Goal: Task Accomplishment & Management: Manage account settings

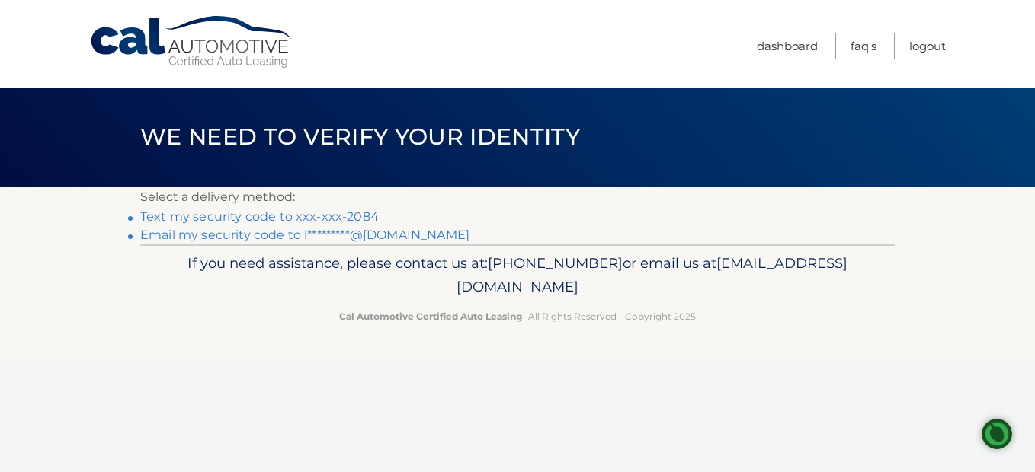
click at [203, 220] on link "Text my security code to xxx-xxx-2084" at bounding box center [259, 217] width 238 height 14
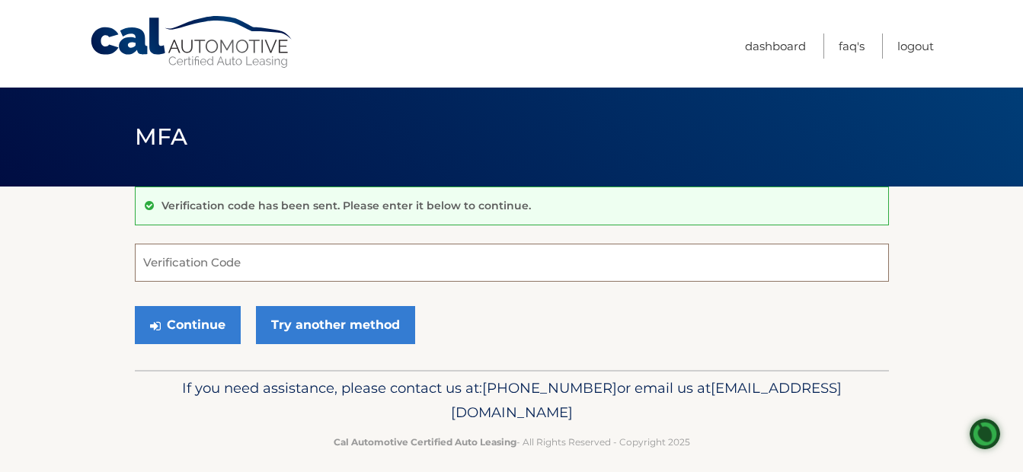
click at [214, 266] on input "Verification Code" at bounding box center [512, 263] width 754 height 38
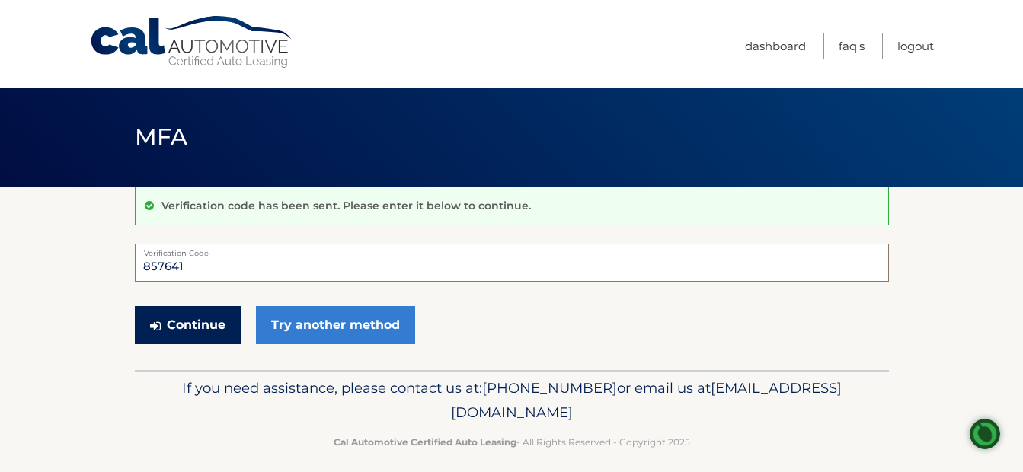
type input "857641"
click at [185, 334] on button "Continue" at bounding box center [188, 325] width 106 height 38
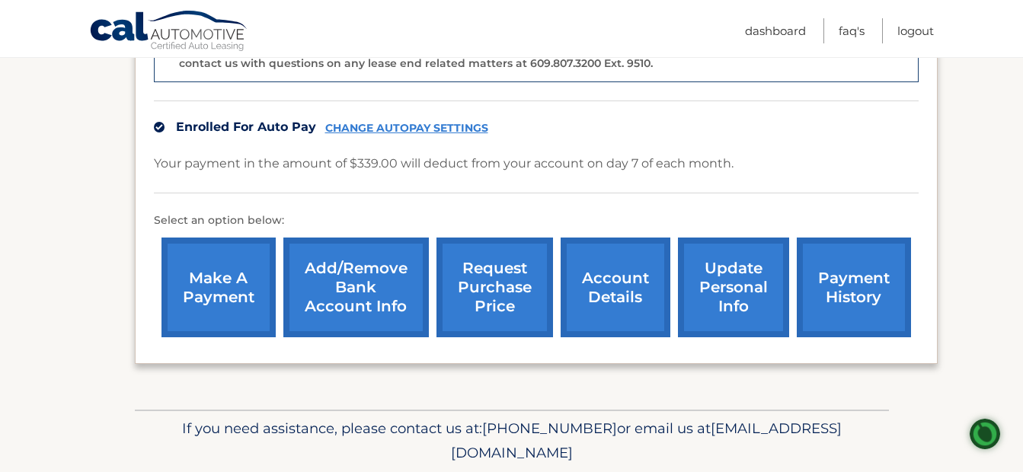
scroll to position [488, 0]
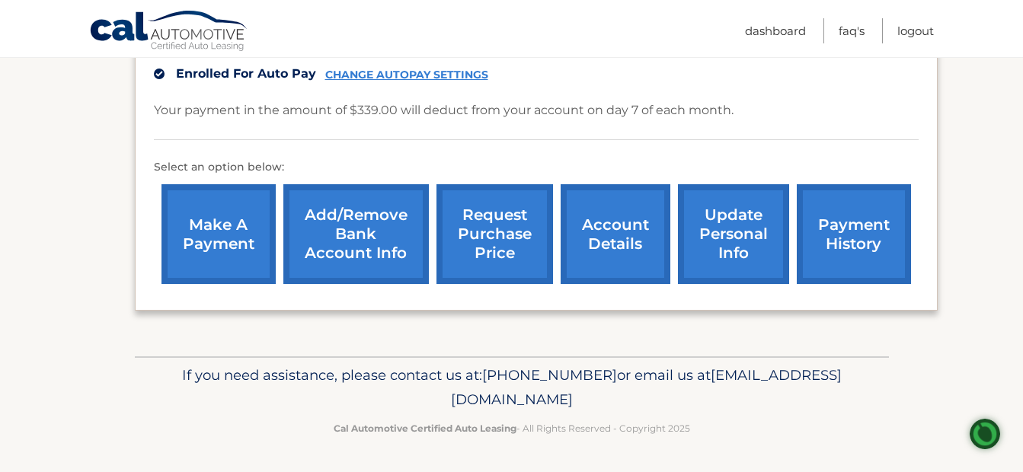
click at [715, 228] on link "update personal info" at bounding box center [733, 234] width 111 height 100
click at [611, 232] on link "account details" at bounding box center [616, 234] width 110 height 100
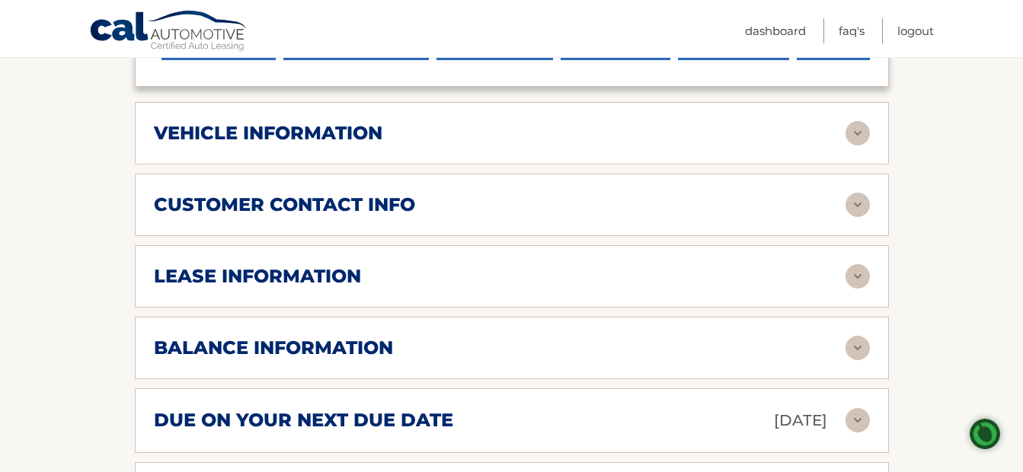
scroll to position [686, 0]
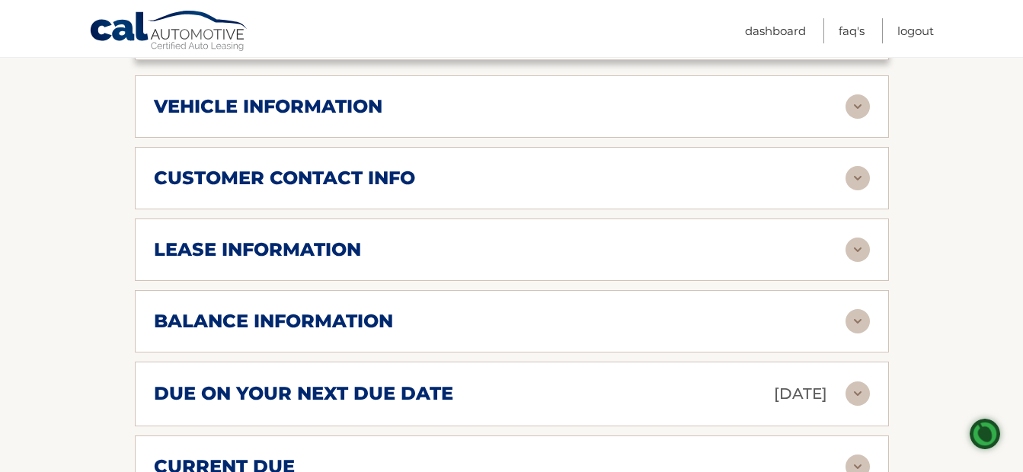
click at [858, 238] on img at bounding box center [858, 250] width 24 height 24
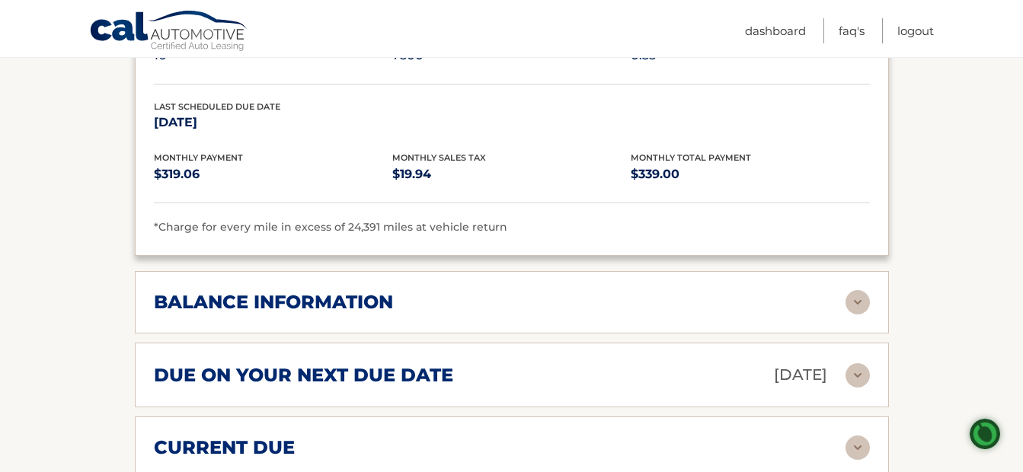
scroll to position [1067, 0]
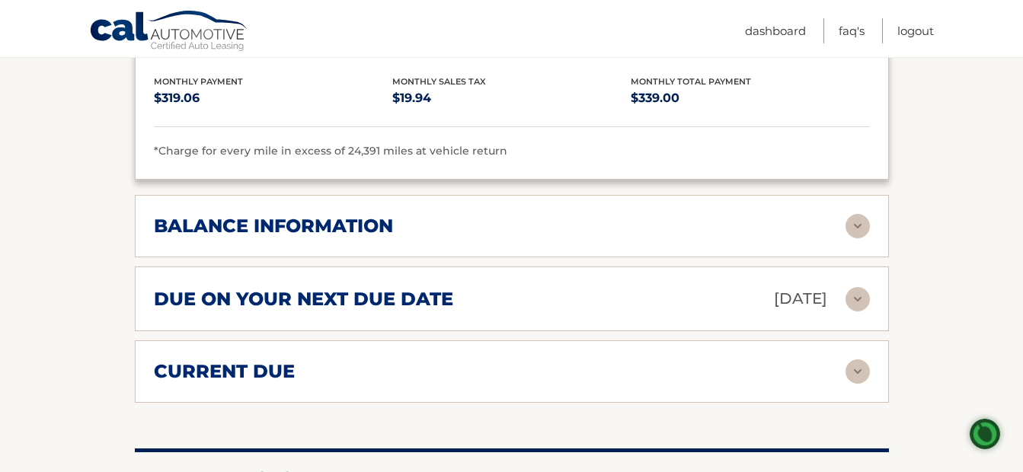
click at [851, 214] on img at bounding box center [858, 226] width 24 height 24
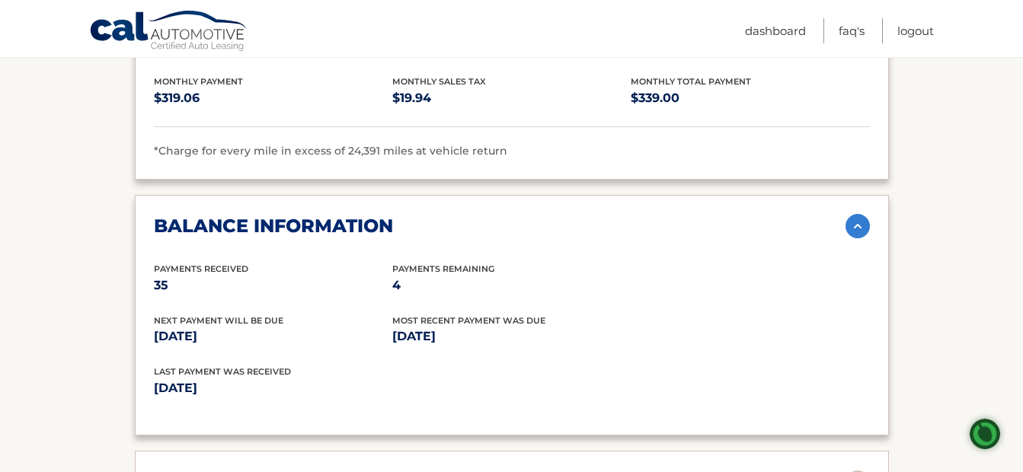
click at [859, 214] on img at bounding box center [858, 226] width 24 height 24
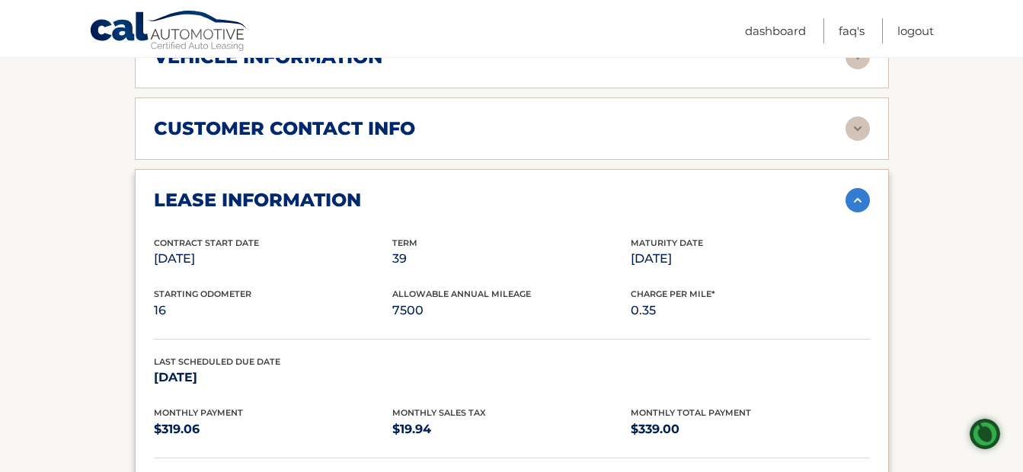
scroll to position [762, 0]
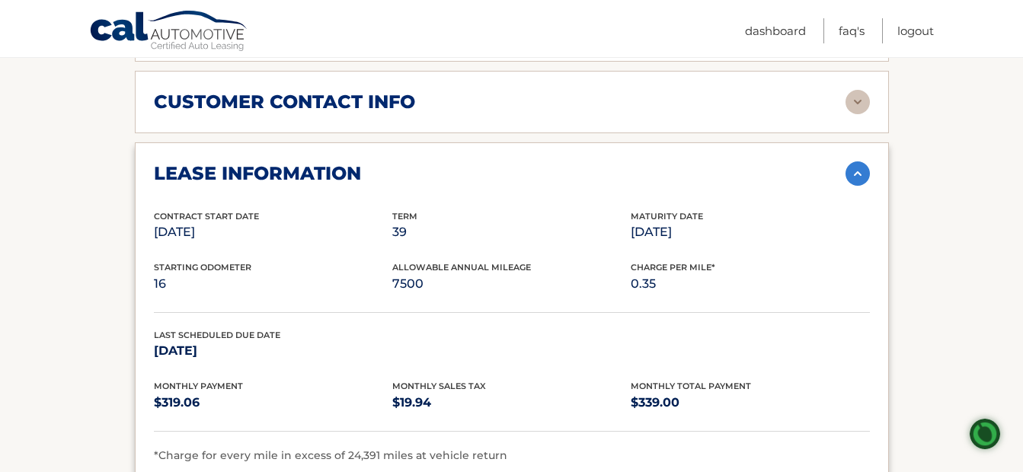
click at [855, 162] on img at bounding box center [858, 174] width 24 height 24
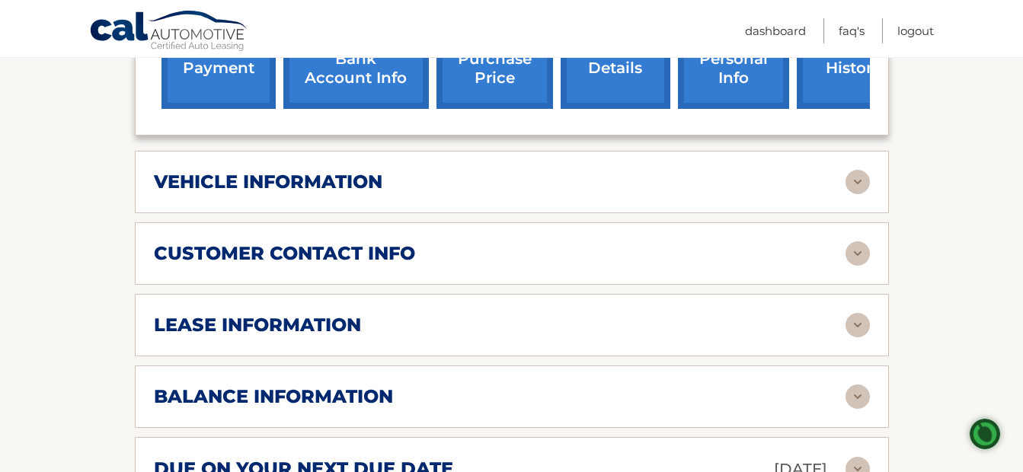
scroll to position [609, 0]
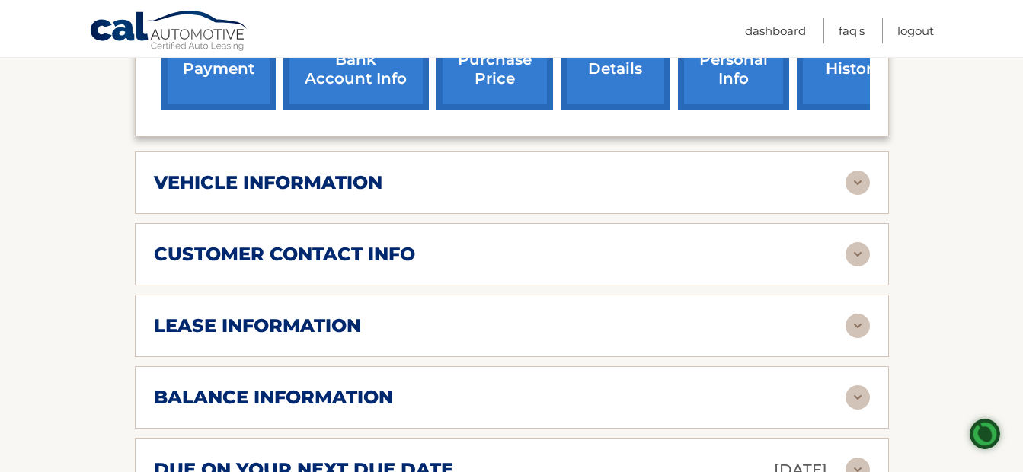
click at [853, 171] on img at bounding box center [858, 183] width 24 height 24
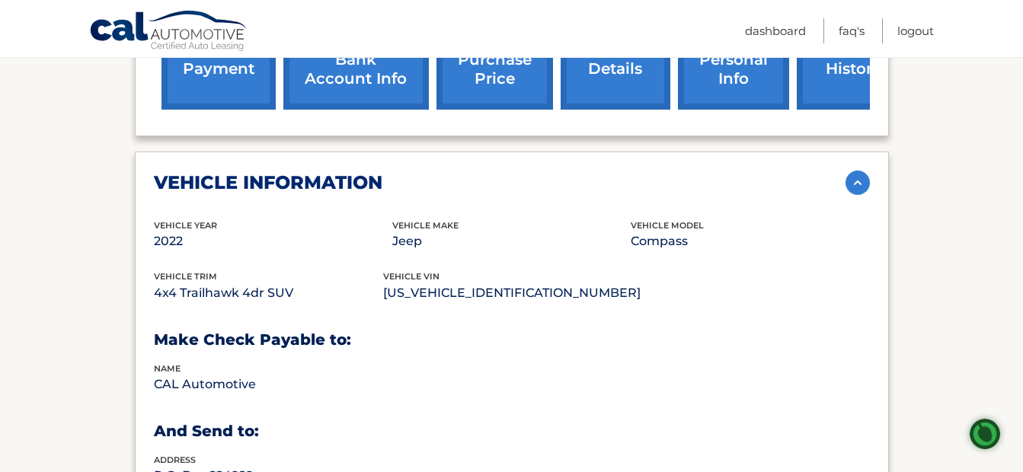
click at [849, 171] on img at bounding box center [858, 183] width 24 height 24
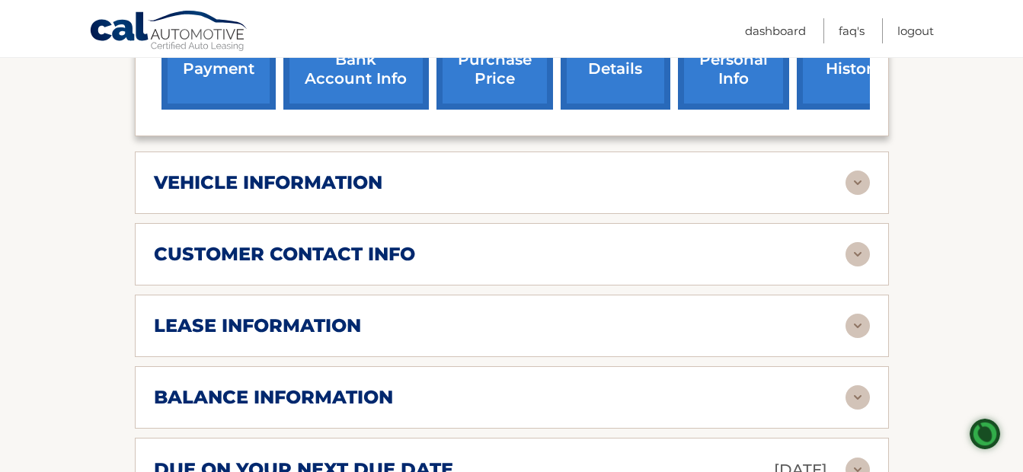
click at [853, 242] on img at bounding box center [858, 254] width 24 height 24
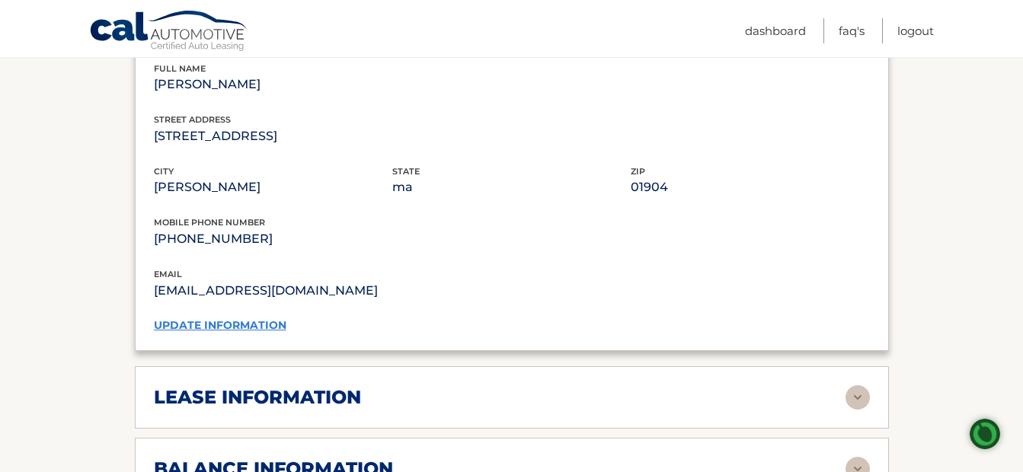
scroll to position [533, 0]
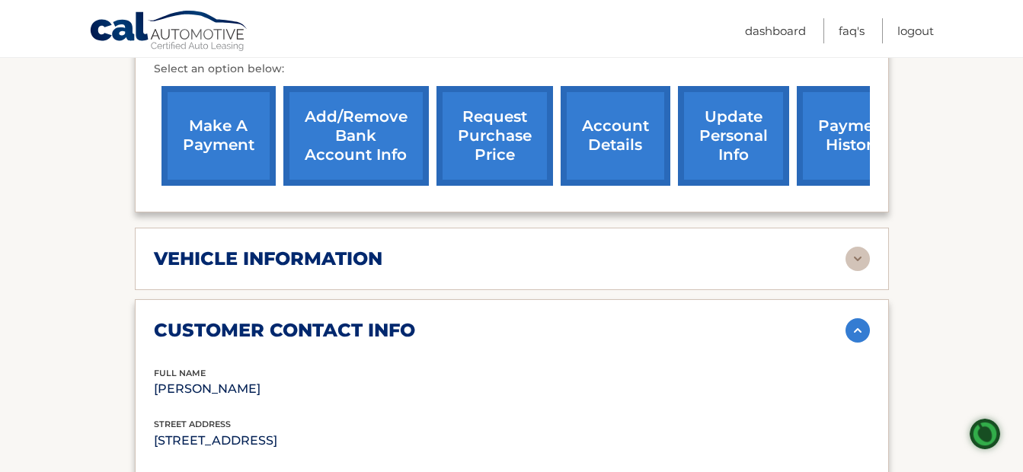
click at [859, 318] on img at bounding box center [858, 330] width 24 height 24
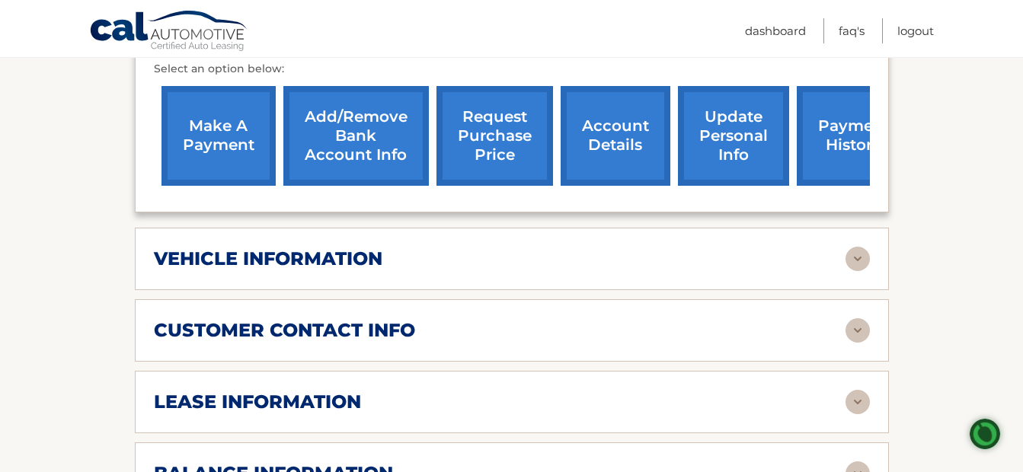
click at [497, 112] on link "request purchase price" at bounding box center [495, 136] width 117 height 100
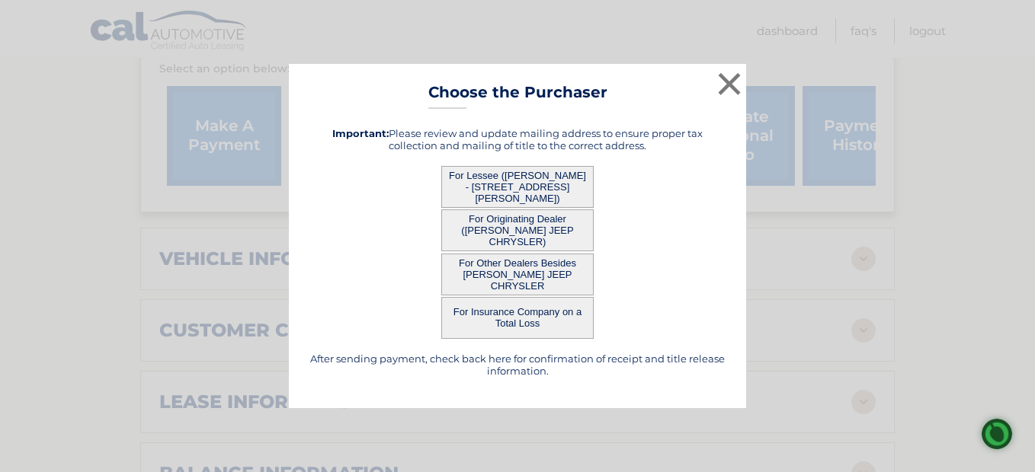
click at [511, 192] on button "For Lessee ([PERSON_NAME] - [STREET_ADDRESS][PERSON_NAME])" at bounding box center [517, 187] width 152 height 42
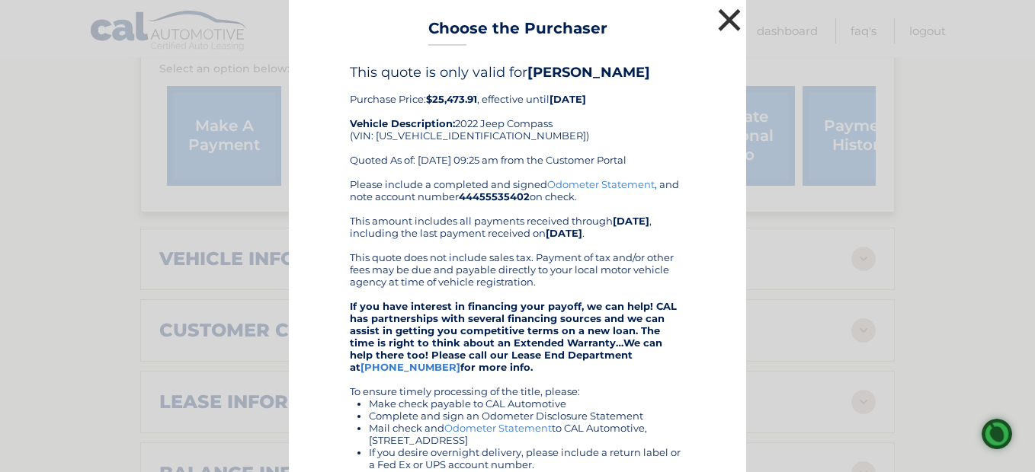
click at [721, 18] on button "×" at bounding box center [729, 20] width 30 height 30
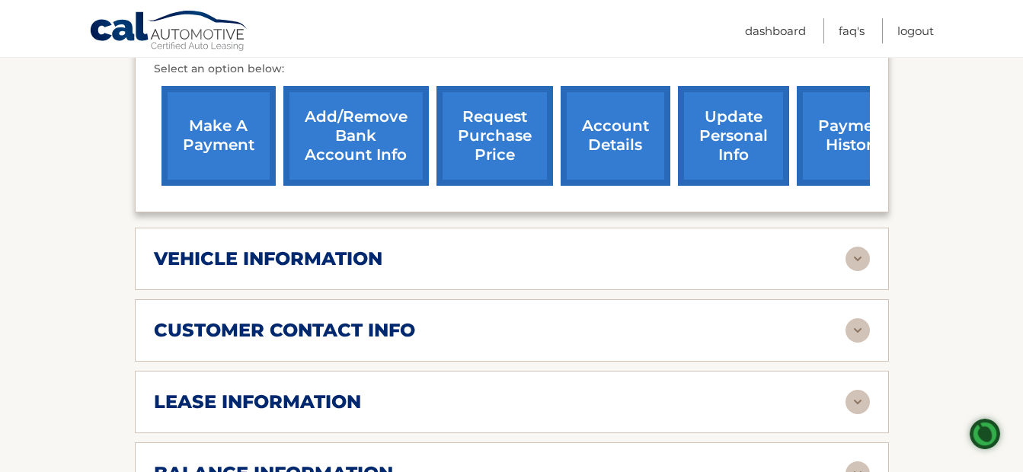
click at [503, 112] on link "request purchase price" at bounding box center [495, 136] width 117 height 100
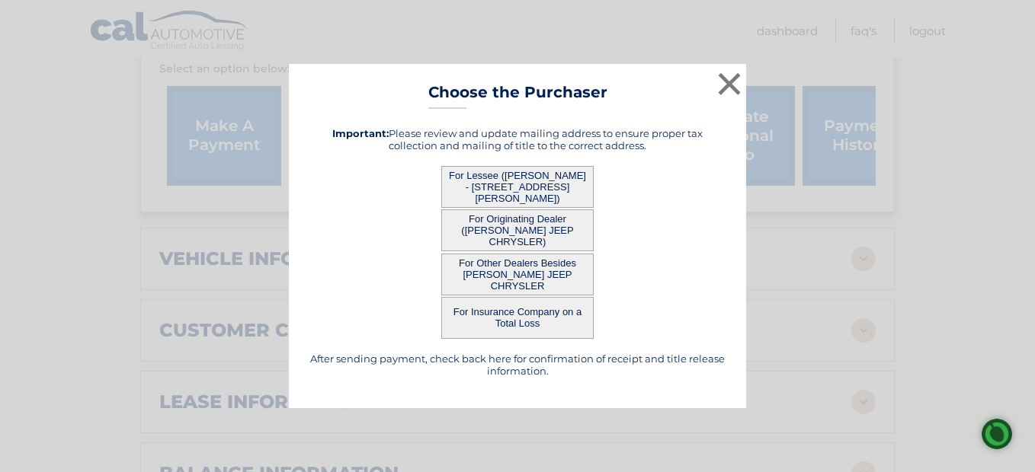
click at [513, 275] on button "For Other Dealers Besides [PERSON_NAME] JEEP CHRYSLER" at bounding box center [517, 275] width 152 height 42
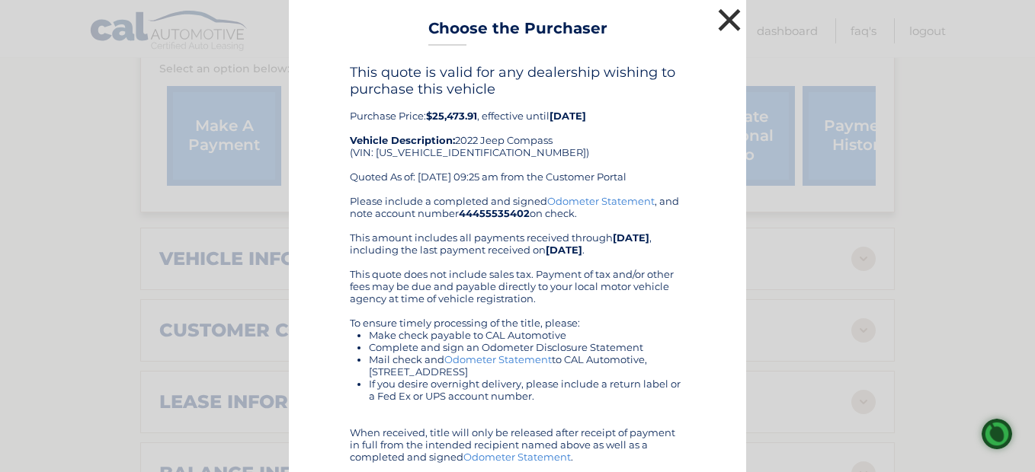
click at [724, 17] on button "×" at bounding box center [729, 20] width 30 height 30
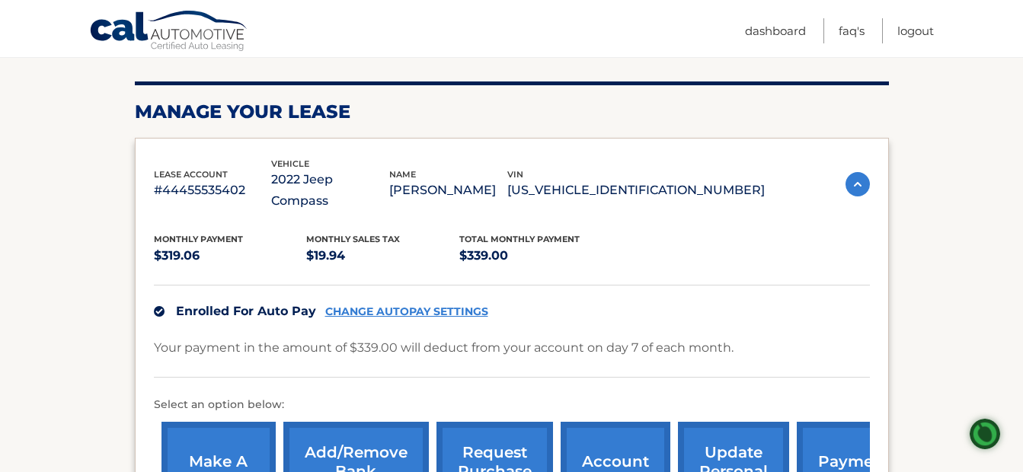
scroll to position [229, 0]
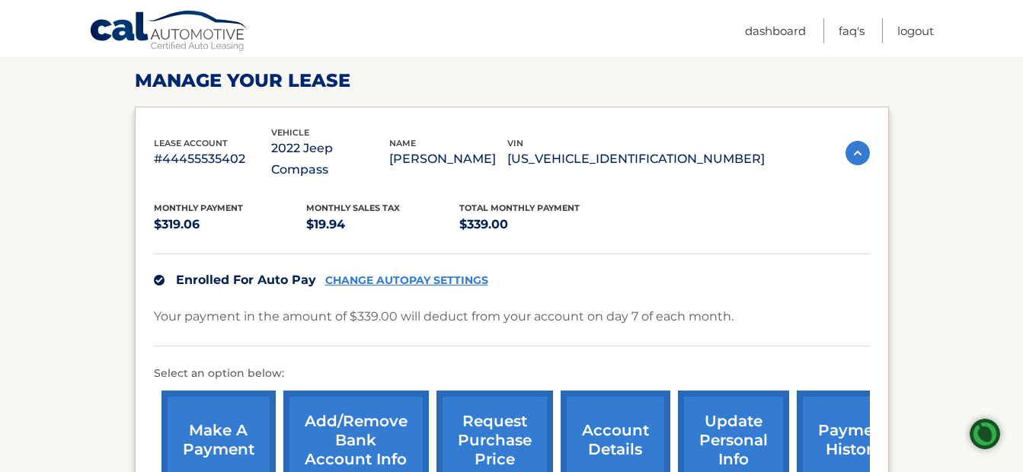
click at [856, 141] on img at bounding box center [858, 153] width 24 height 24
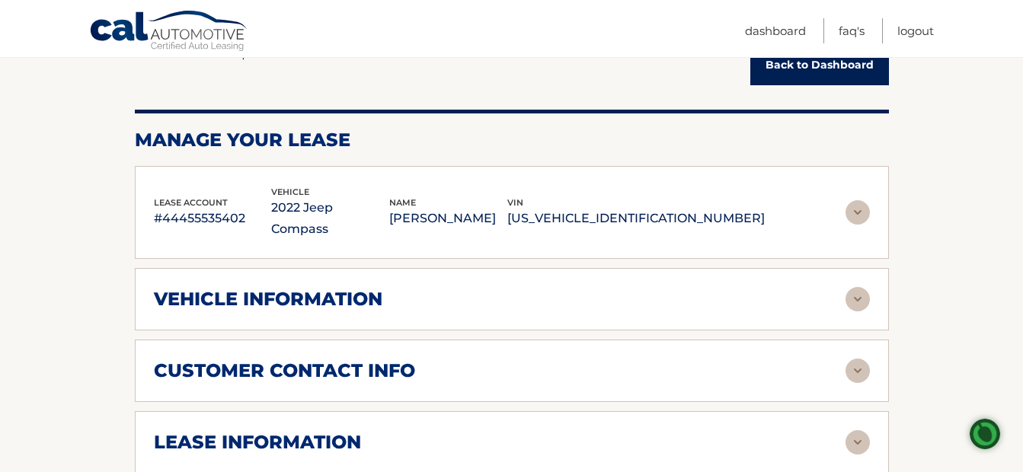
scroll to position [0, 0]
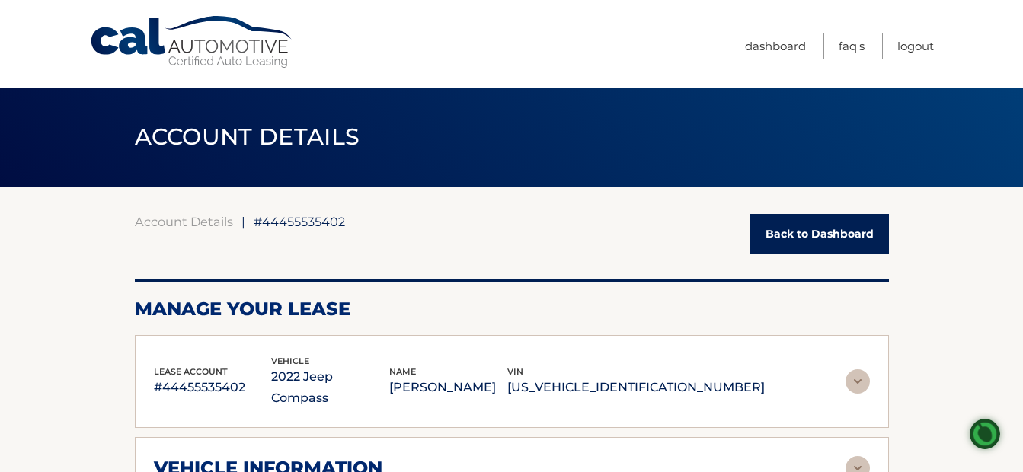
click at [808, 232] on link "Back to Dashboard" at bounding box center [819, 234] width 139 height 40
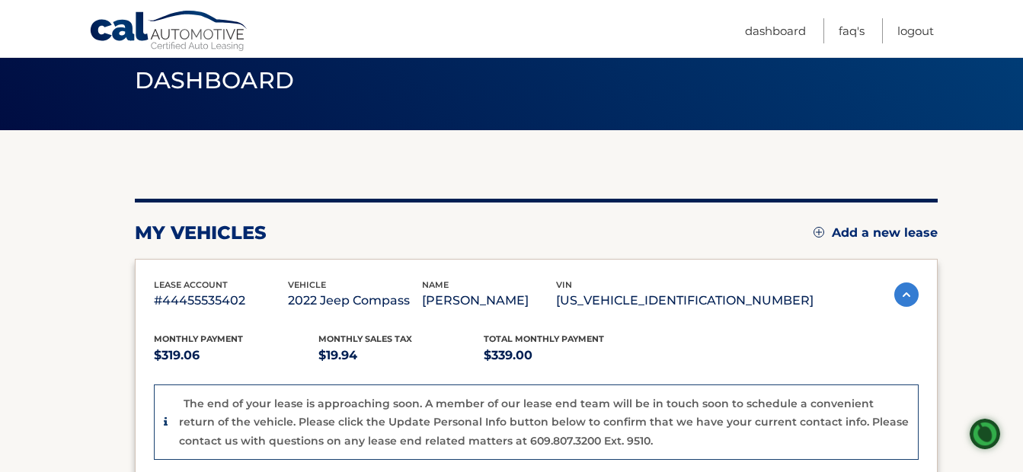
scroll to position [229, 0]
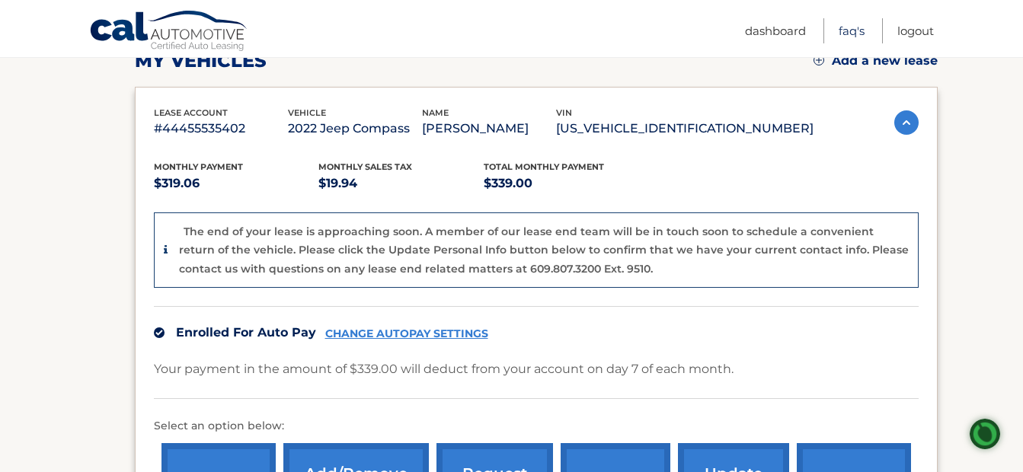
click at [851, 31] on link "FAQ's" at bounding box center [852, 30] width 26 height 25
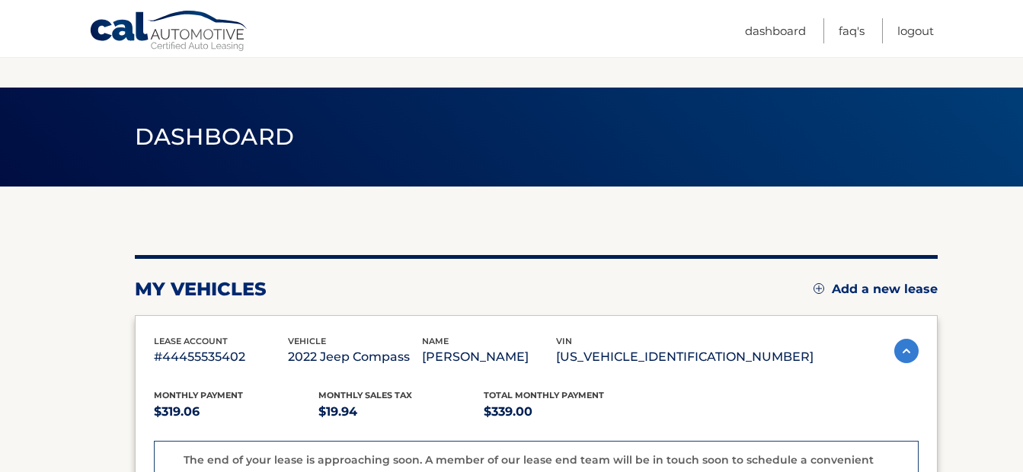
scroll to position [229, 0]
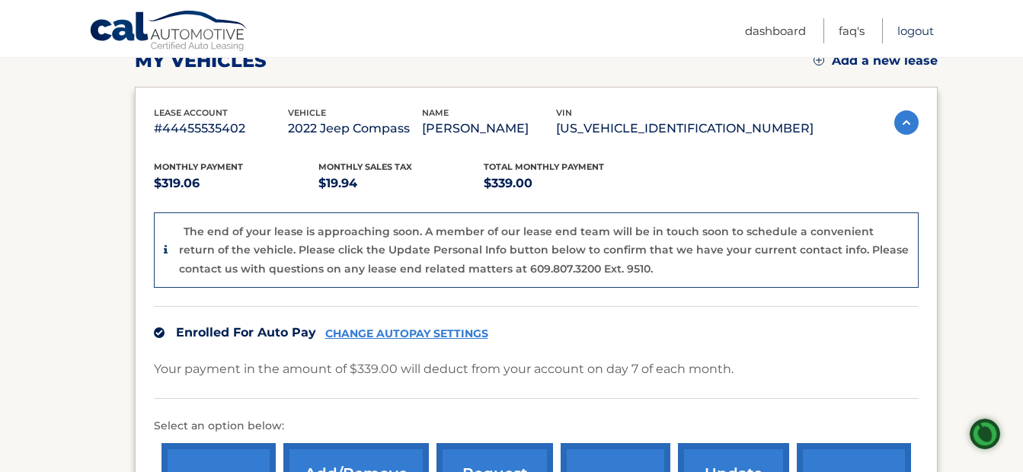
click at [912, 29] on link "Logout" at bounding box center [915, 30] width 37 height 25
